Goal: Contribute content

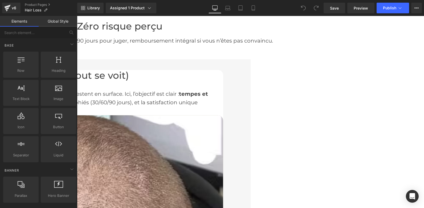
scroll to position [533, 0]
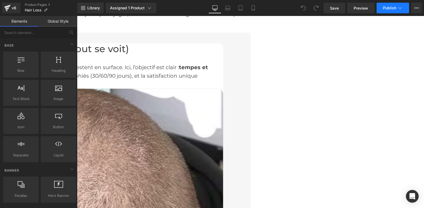
click at [389, 5] on button "Publish" at bounding box center [393, 8] width 33 height 11
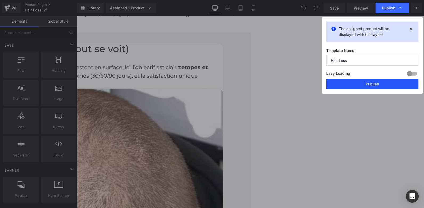
click at [359, 83] on button "Publish" at bounding box center [373, 84] width 92 height 11
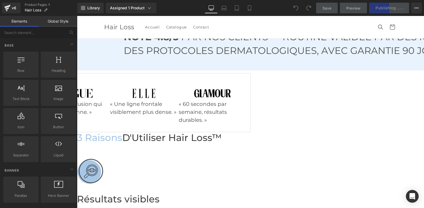
scroll to position [0, 0]
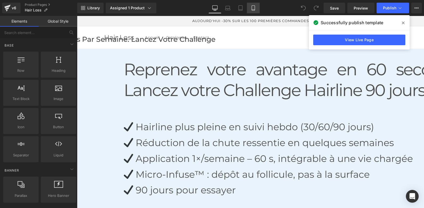
click at [252, 6] on icon at bounding box center [253, 8] width 3 height 5
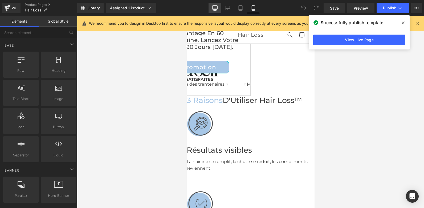
click at [214, 8] on icon at bounding box center [214, 7] width 5 height 5
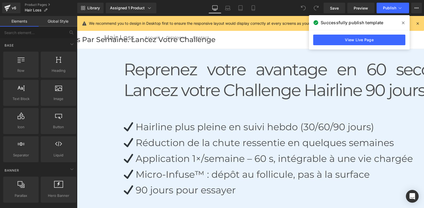
scroll to position [33, 0]
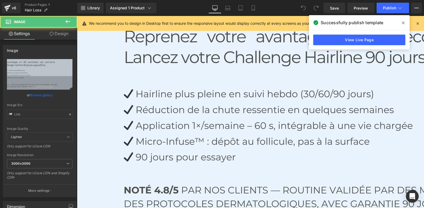
scroll to position [0, 0]
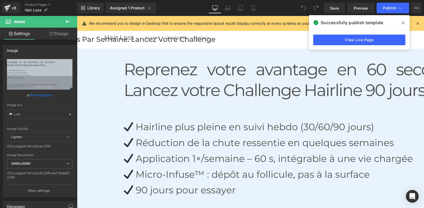
click at [228, 7] on icon at bounding box center [227, 7] width 5 height 5
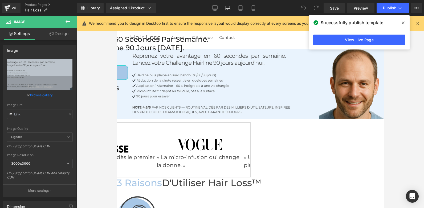
click at [249, 69] on img at bounding box center [251, 84] width 268 height 70
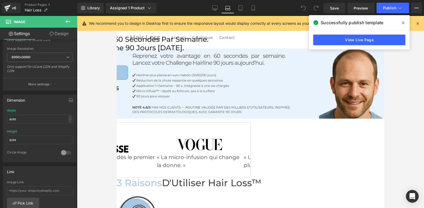
click at [66, 21] on icon at bounding box center [68, 21] width 5 height 3
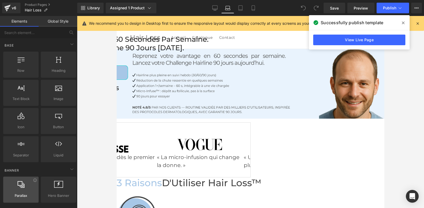
scroll to position [80, 0]
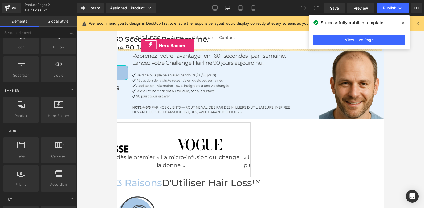
drag, startPoint x: 171, startPoint y: 127, endPoint x: 142, endPoint y: 47, distance: 84.6
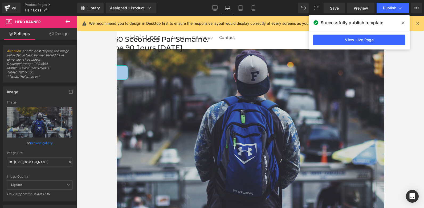
scroll to position [53, 0]
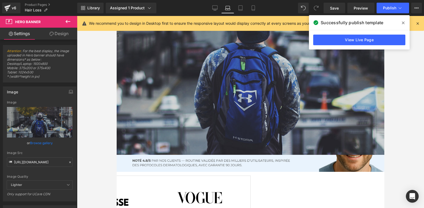
click at [183, 166] on img at bounding box center [251, 137] width 268 height 70
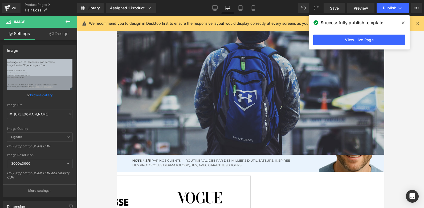
click at [117, 16] on icon at bounding box center [117, 16] width 0 height 0
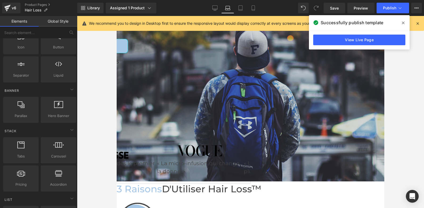
scroll to position [0, 0]
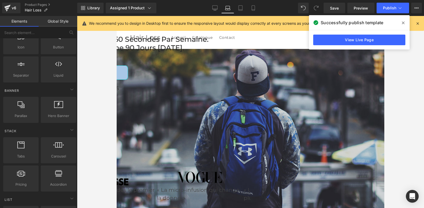
click at [117, 16] on div at bounding box center [117, 16] width 0 height 0
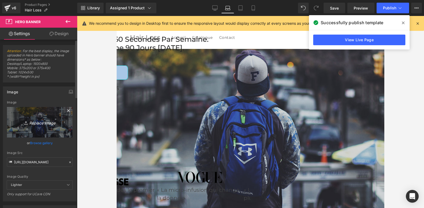
click at [44, 122] on icon "Replace Image" at bounding box center [39, 122] width 43 height 7
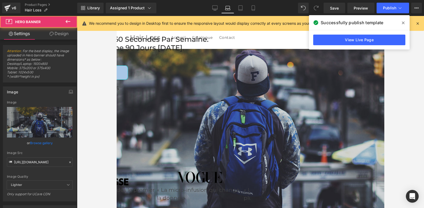
click at [117, 16] on div at bounding box center [117, 16] width 0 height 0
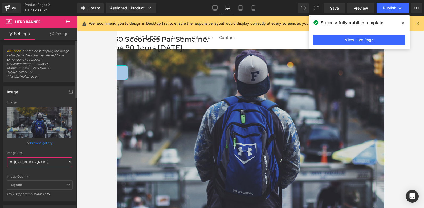
click at [29, 163] on input "[URL][DOMAIN_NAME]" at bounding box center [40, 162] width 66 height 9
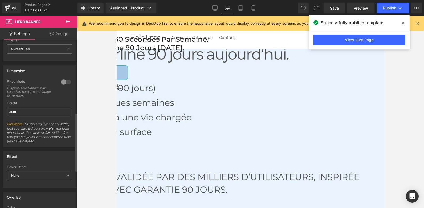
click at [64, 81] on div at bounding box center [66, 82] width 13 height 9
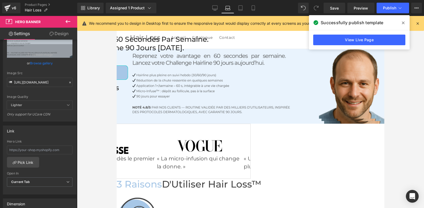
scroll to position [53, 0]
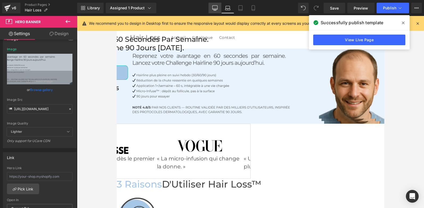
click at [215, 7] on icon at bounding box center [214, 7] width 5 height 5
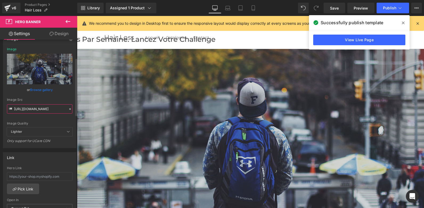
click at [41, 109] on input "[URL][DOMAIN_NAME]" at bounding box center [40, 109] width 66 height 9
paste input "[DOMAIN_NAME][URL]"
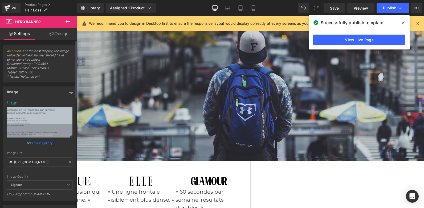
scroll to position [0, 0]
click at [69, 163] on icon at bounding box center [70, 163] width 4 height 4
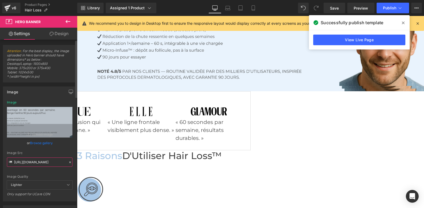
click at [46, 163] on input "[URL][DOMAIN_NAME]" at bounding box center [40, 162] width 66 height 9
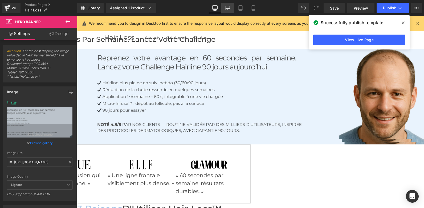
click at [229, 8] on icon at bounding box center [227, 7] width 5 height 5
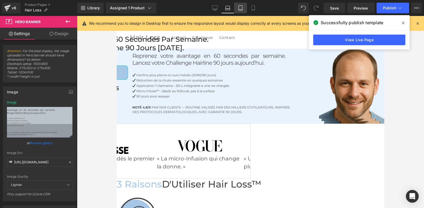
click at [241, 11] on link "Tablet" at bounding box center [240, 8] width 13 height 11
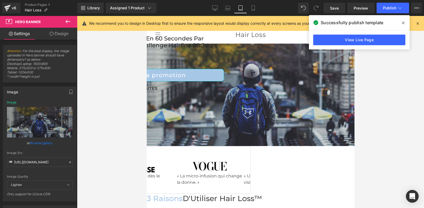
click at [234, 113] on div at bounding box center [251, 112] width 208 height 192
click at [41, 162] on input "[URL][DOMAIN_NAME]" at bounding box center [40, 162] width 66 height 9
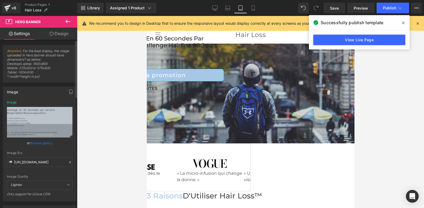
click at [67, 151] on div "Image Quality Lighter Lightest Lighter Lighter Lightest Only support for UCare …" at bounding box center [40, 141] width 66 height 80
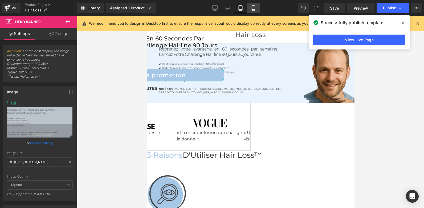
click at [258, 7] on link "Mobile" at bounding box center [253, 8] width 13 height 11
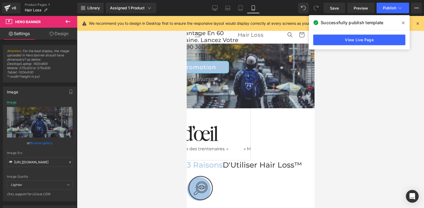
scroll to position [3, 0]
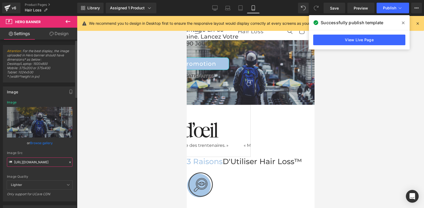
click at [35, 162] on input "[URL][DOMAIN_NAME]" at bounding box center [40, 162] width 66 height 9
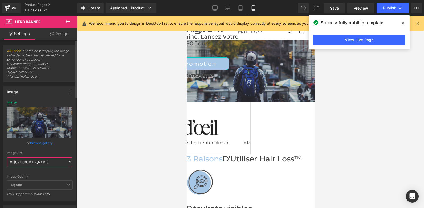
paste input "[DOMAIN_NAME][URL][PHONE_NUMBER]"
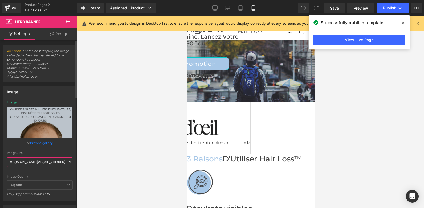
type input "[URL][DOMAIN_NAME][PHONE_NUMBER]"
click at [65, 150] on div "Image Quality Lighter Lightest Lighter Lighter Lightest Only support for UCare …" at bounding box center [40, 141] width 66 height 80
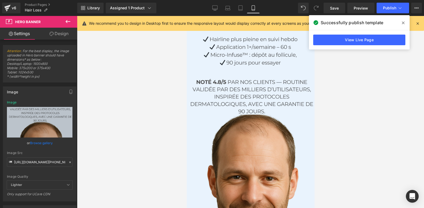
scroll to position [110, 0]
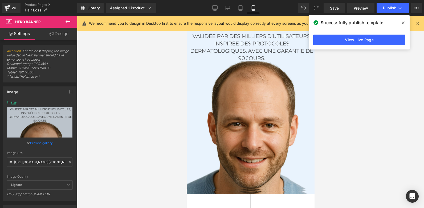
click at [404, 22] on icon at bounding box center [403, 23] width 3 height 3
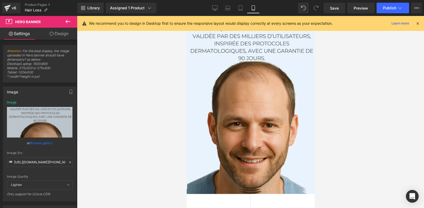
scroll to position [217, 0]
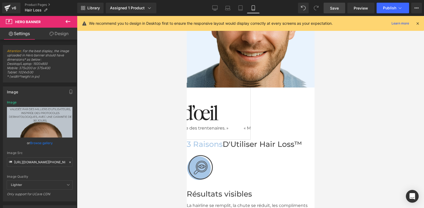
click at [336, 8] on span "Save" at bounding box center [334, 8] width 9 height 6
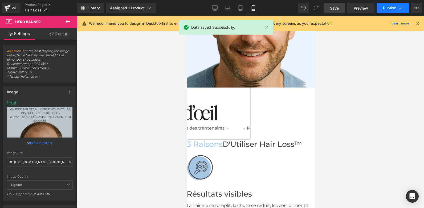
click at [393, 9] on span "Publish" at bounding box center [389, 8] width 13 height 4
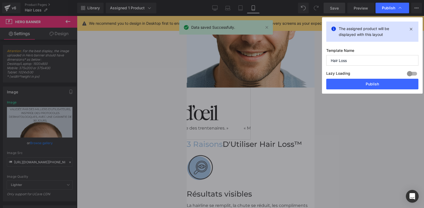
click at [364, 83] on button "Publish" at bounding box center [373, 84] width 92 height 11
